Goal: Check status: Check status

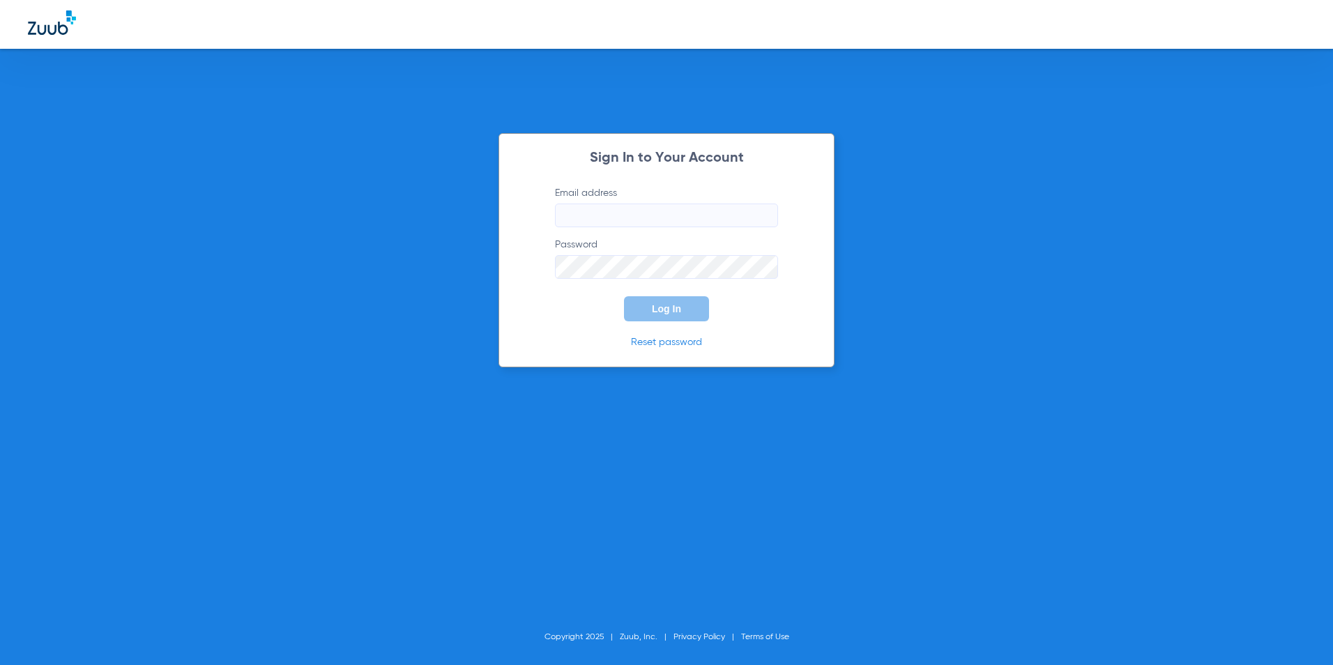
type input "[EMAIL_ADDRESS][DOMAIN_NAME]"
click at [674, 305] on span "Log In" at bounding box center [666, 308] width 29 height 11
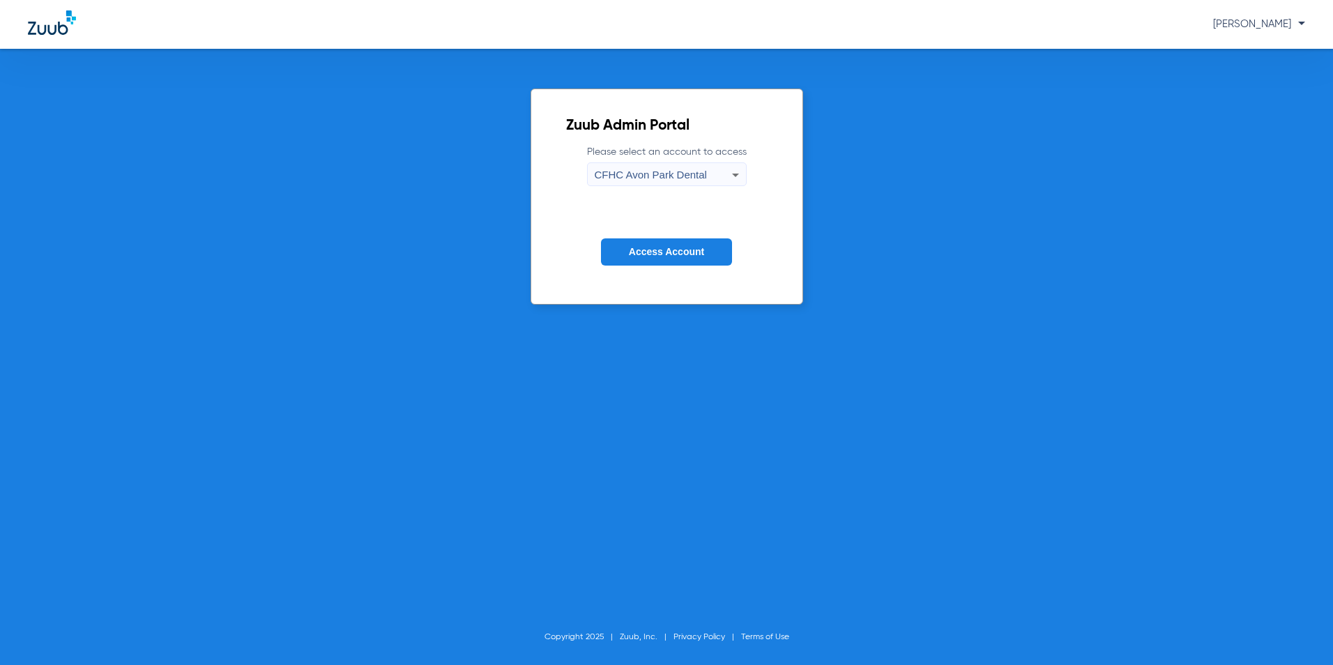
click at [663, 175] on span "CFHC Avon Park Dental" at bounding box center [651, 175] width 112 height 12
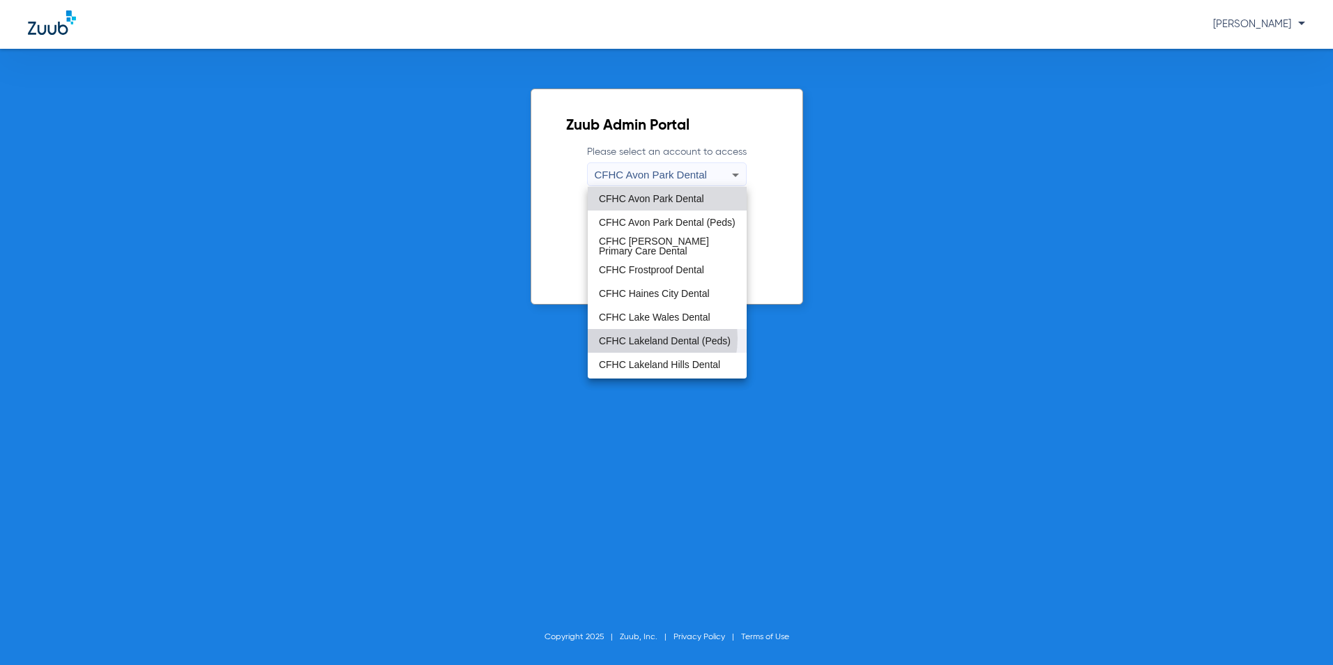
click at [641, 337] on span "CFHC Lakeland Dental (Peds)" at bounding box center [665, 341] width 132 height 10
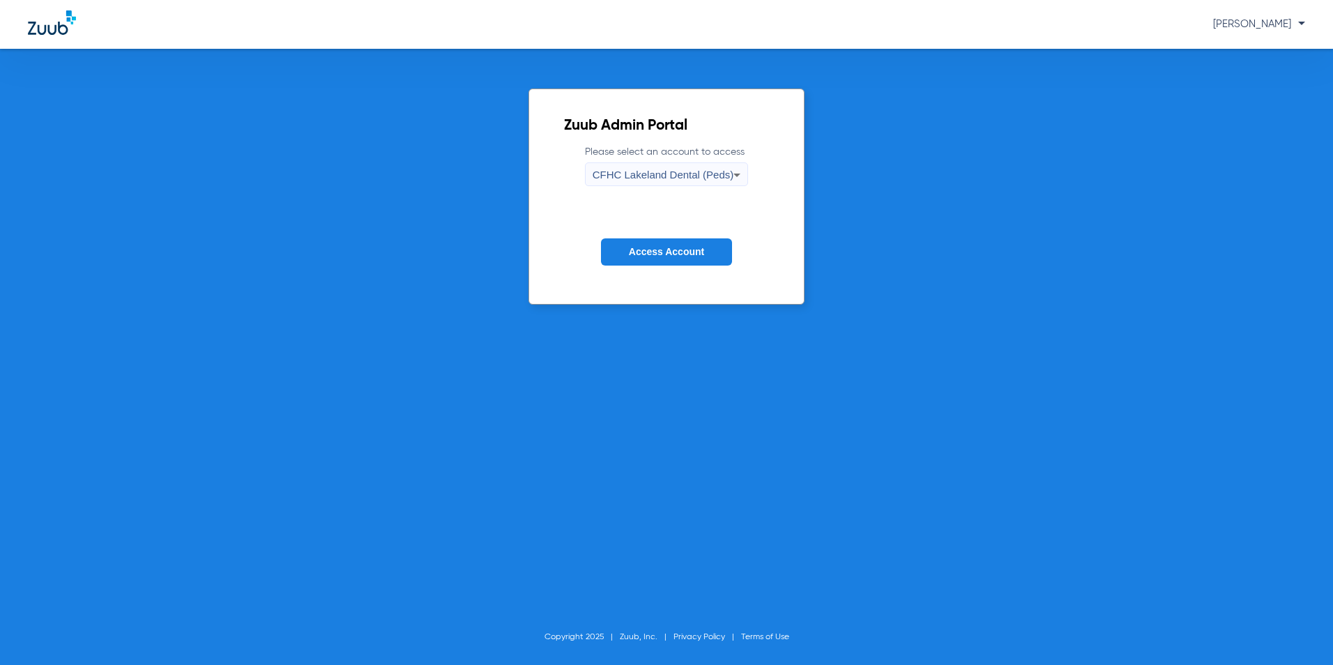
click at [630, 253] on span "Access Account" at bounding box center [666, 251] width 75 height 11
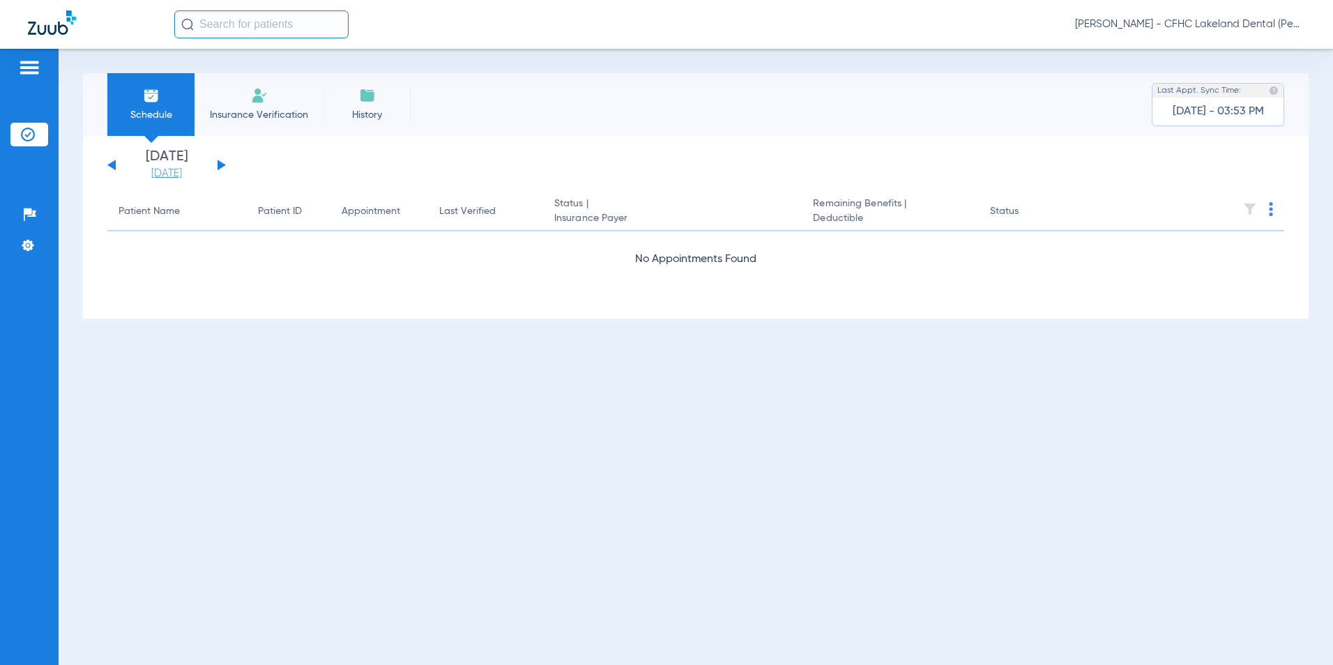
click at [168, 176] on link "[DATE]" at bounding box center [167, 174] width 84 height 14
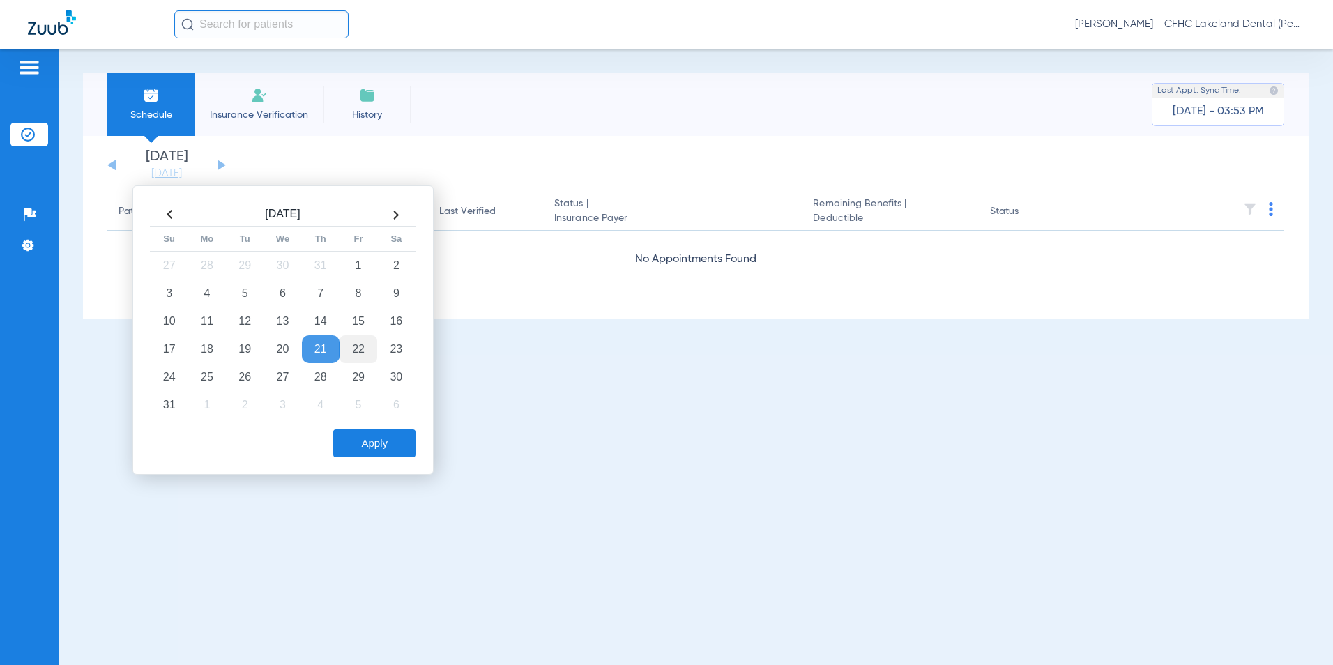
click at [356, 350] on td "22" at bounding box center [359, 349] width 38 height 28
click at [379, 443] on button "Apply" at bounding box center [374, 444] width 82 height 28
